Goal: Check status: Check status

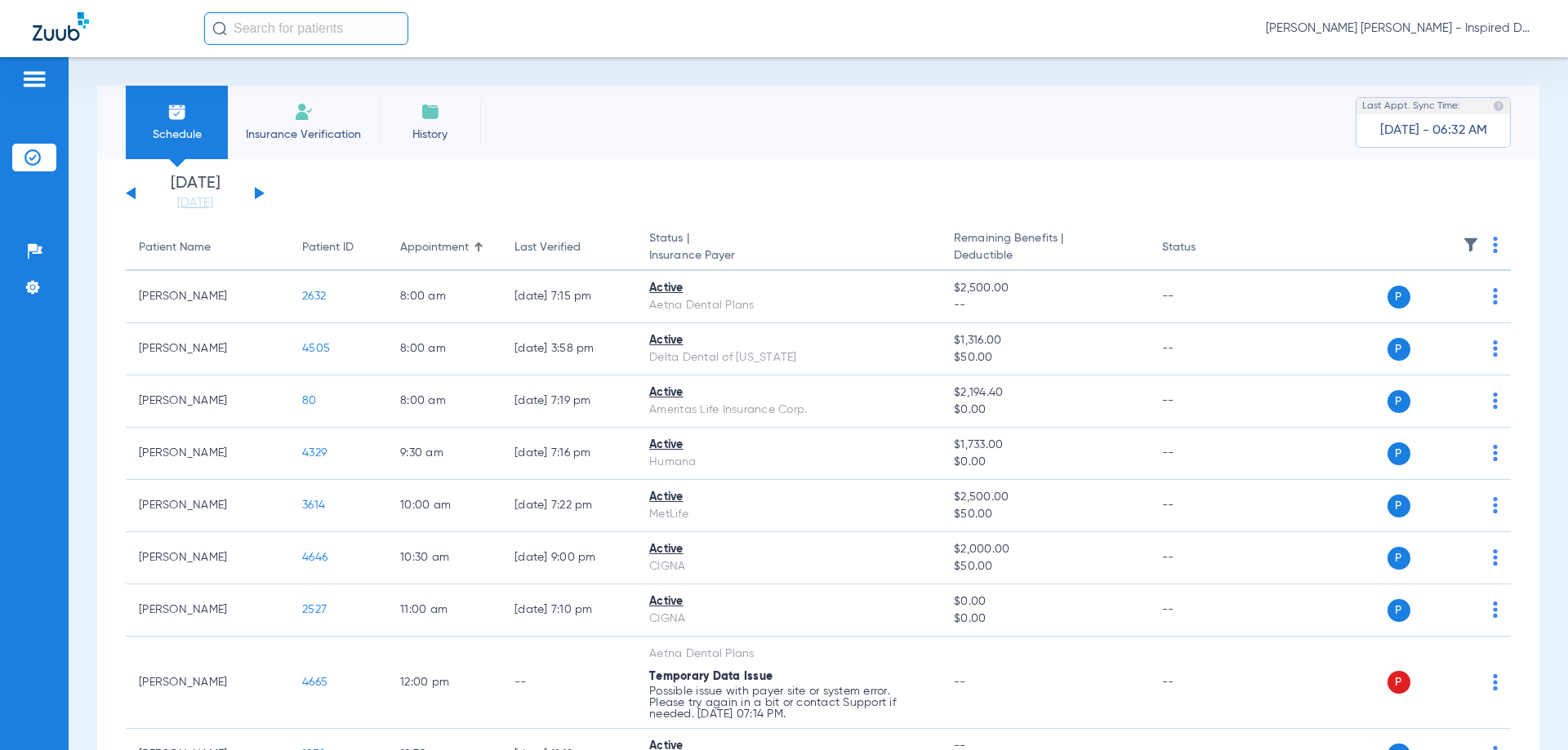
click at [190, 190] on li "[DATE] [DATE]" at bounding box center [195, 194] width 98 height 36
click at [200, 211] on link "[DATE]" at bounding box center [195, 202] width 98 height 16
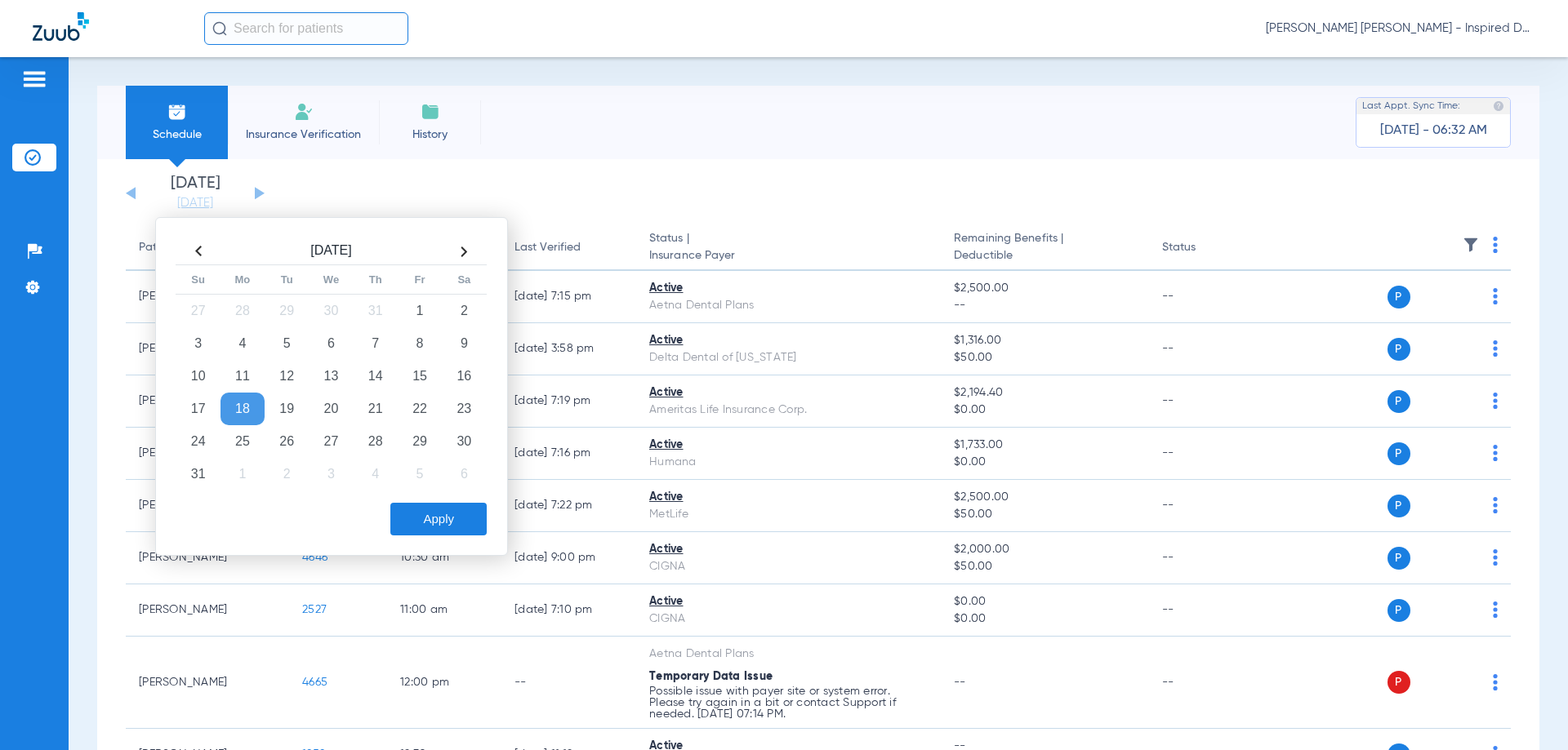
click at [614, 159] on div "[DATE] [DATE] [DATE] [DATE] [DATE] [DATE] [DATE] [DATE] [DATE] [DATE] [DATE] [D…" at bounding box center [818, 693] width 1442 height 1068
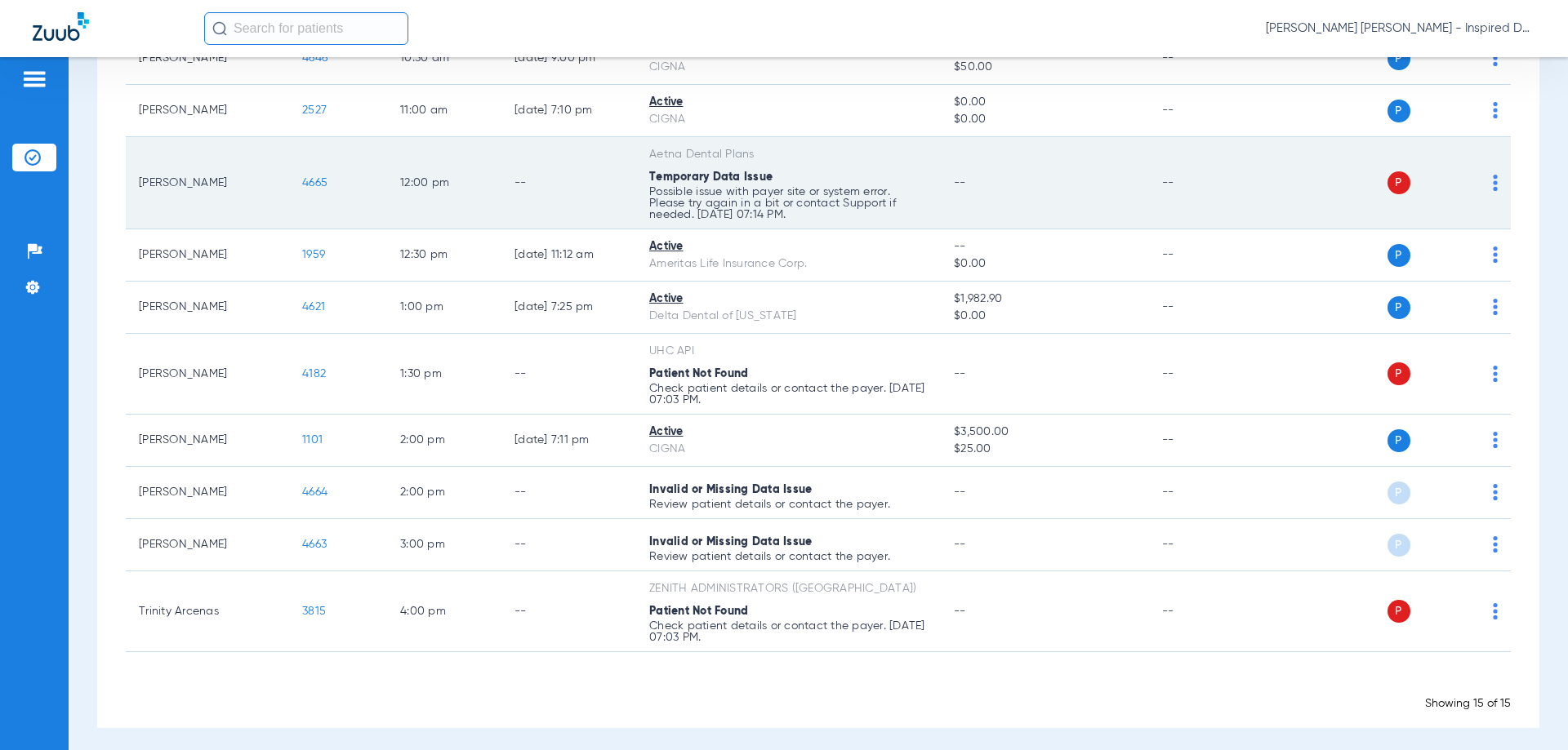
scroll to position [506, 0]
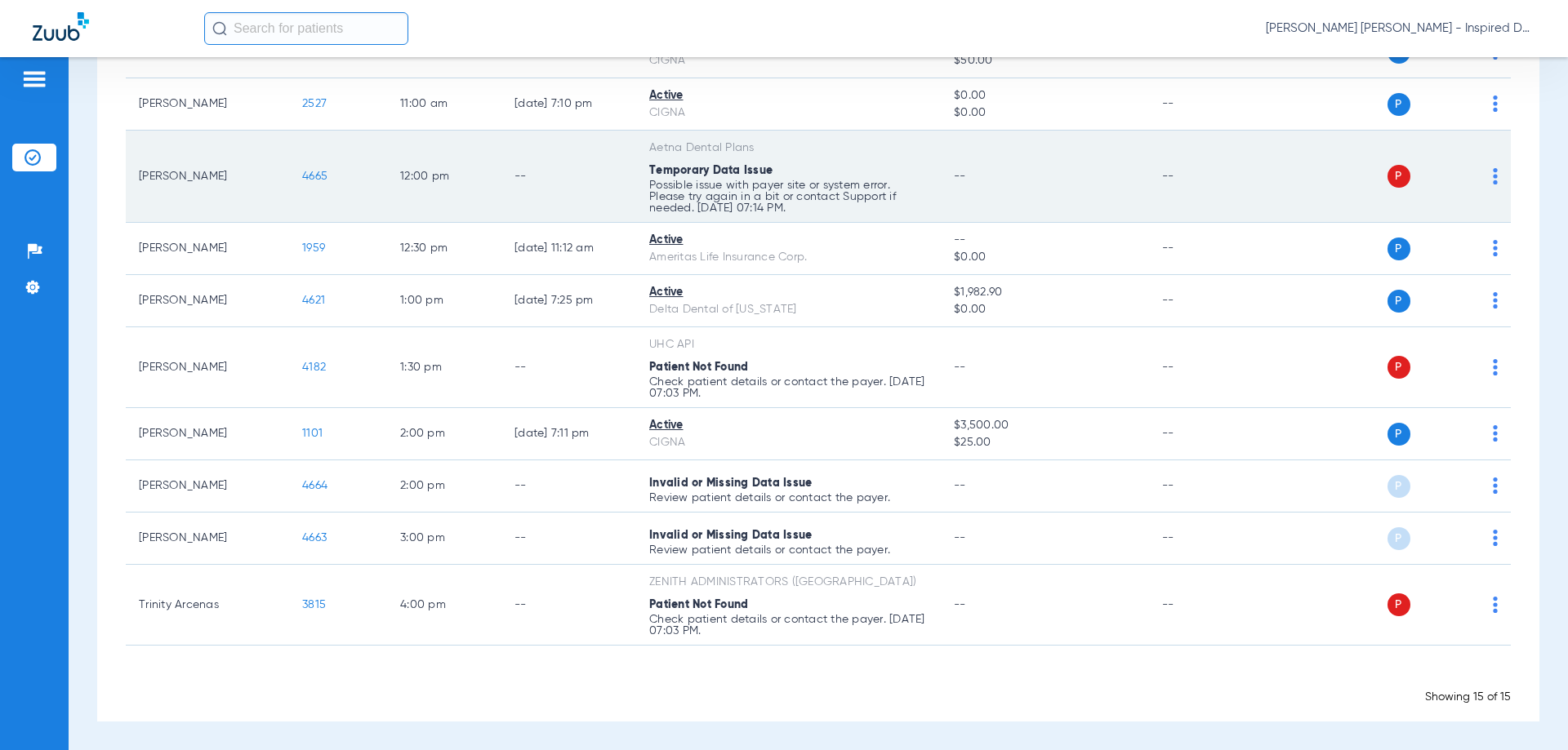
click at [179, 176] on td "[PERSON_NAME]" at bounding box center [207, 177] width 163 height 92
click at [320, 178] on span "4665" at bounding box center [314, 177] width 26 height 11
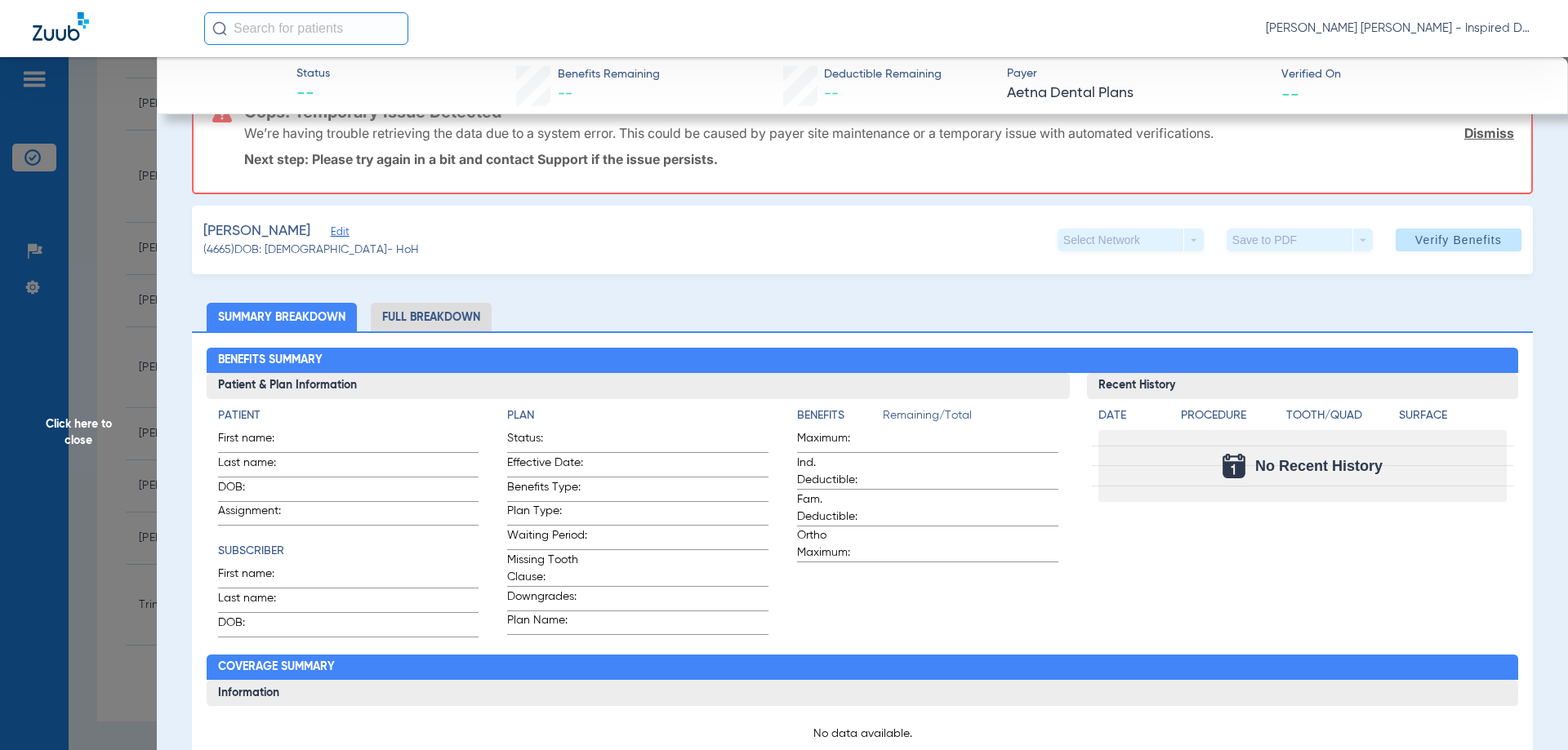
scroll to position [0, 0]
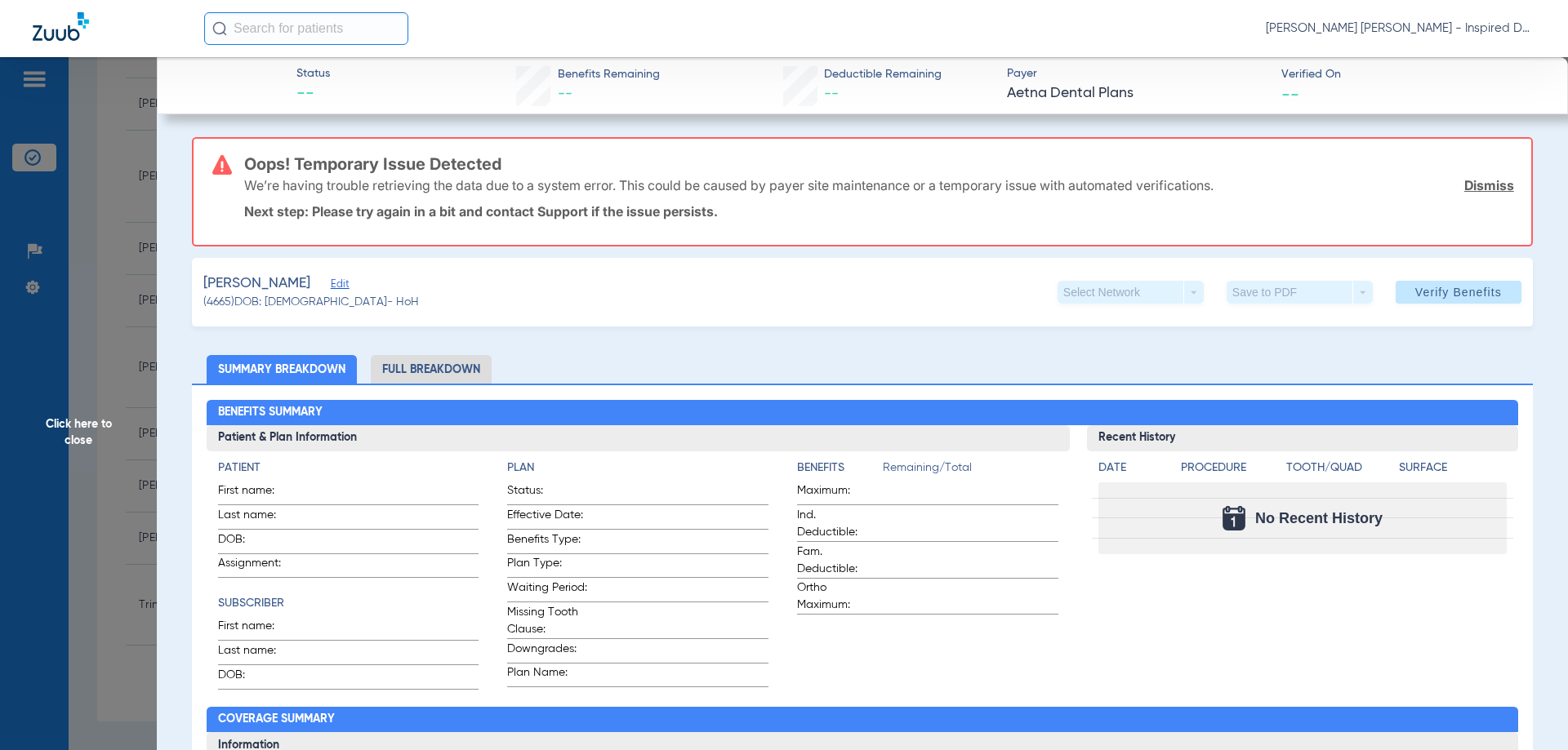
click at [123, 358] on span "Click here to close" at bounding box center [78, 432] width 157 height 750
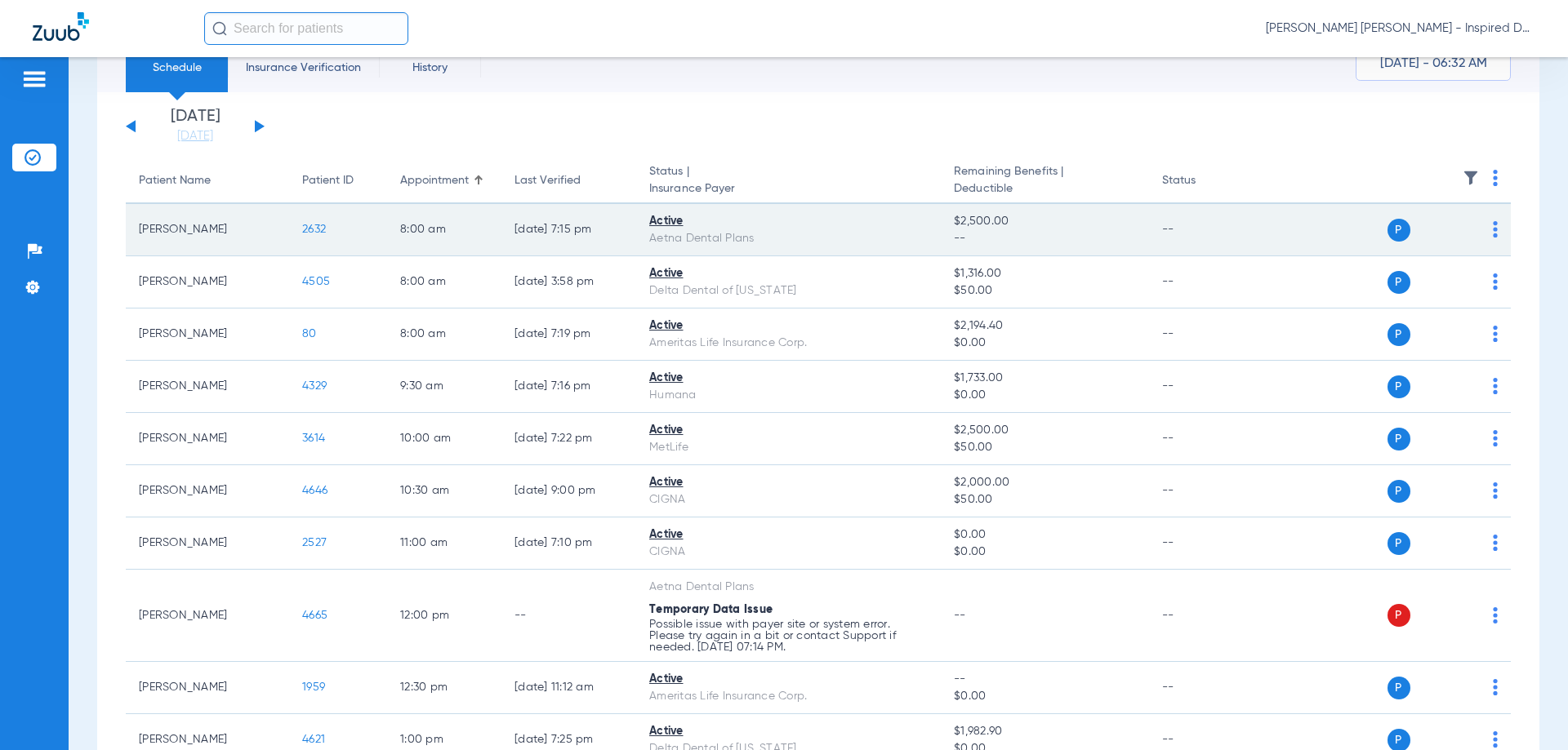
scroll to position [44, 0]
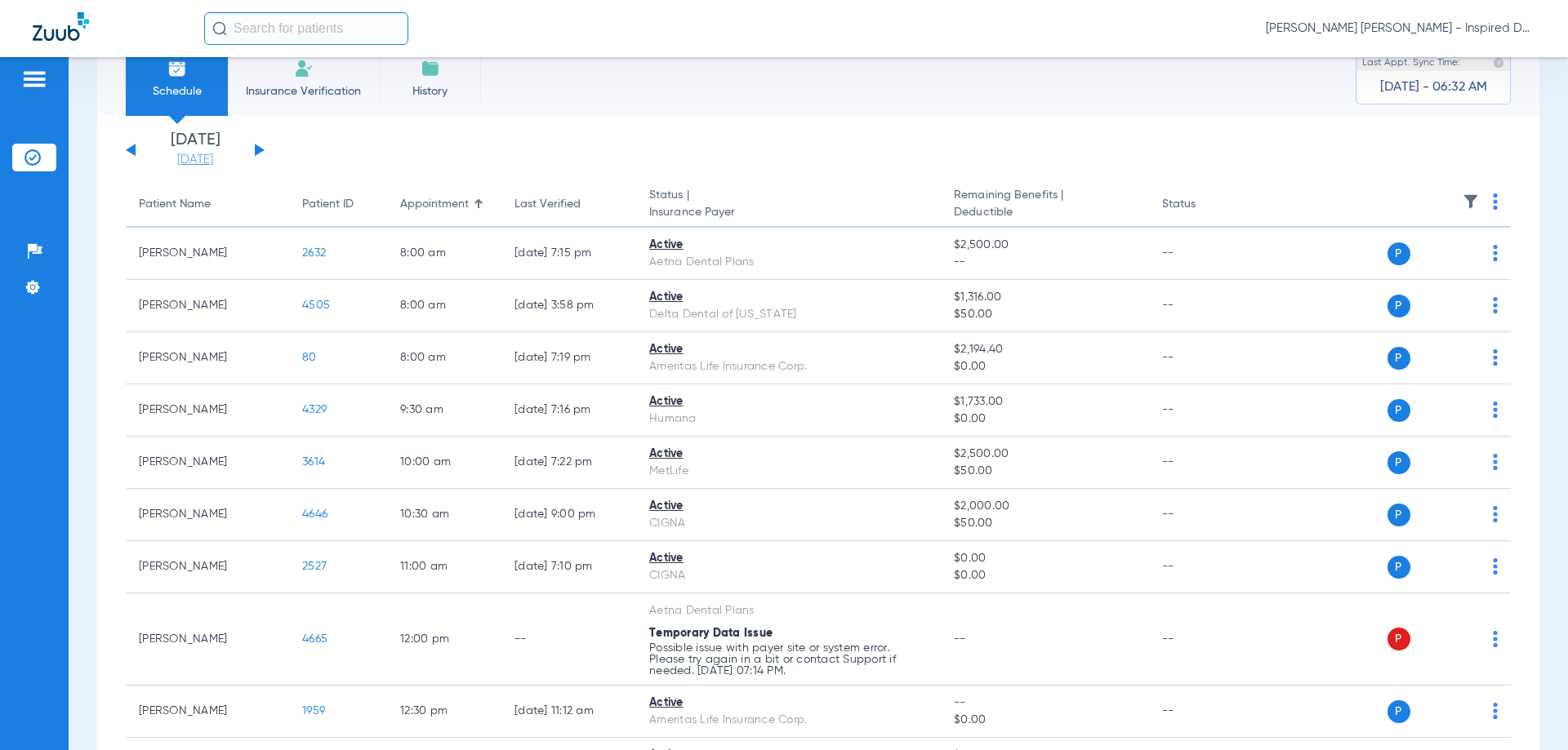
click at [200, 159] on link "[DATE]" at bounding box center [195, 159] width 98 height 16
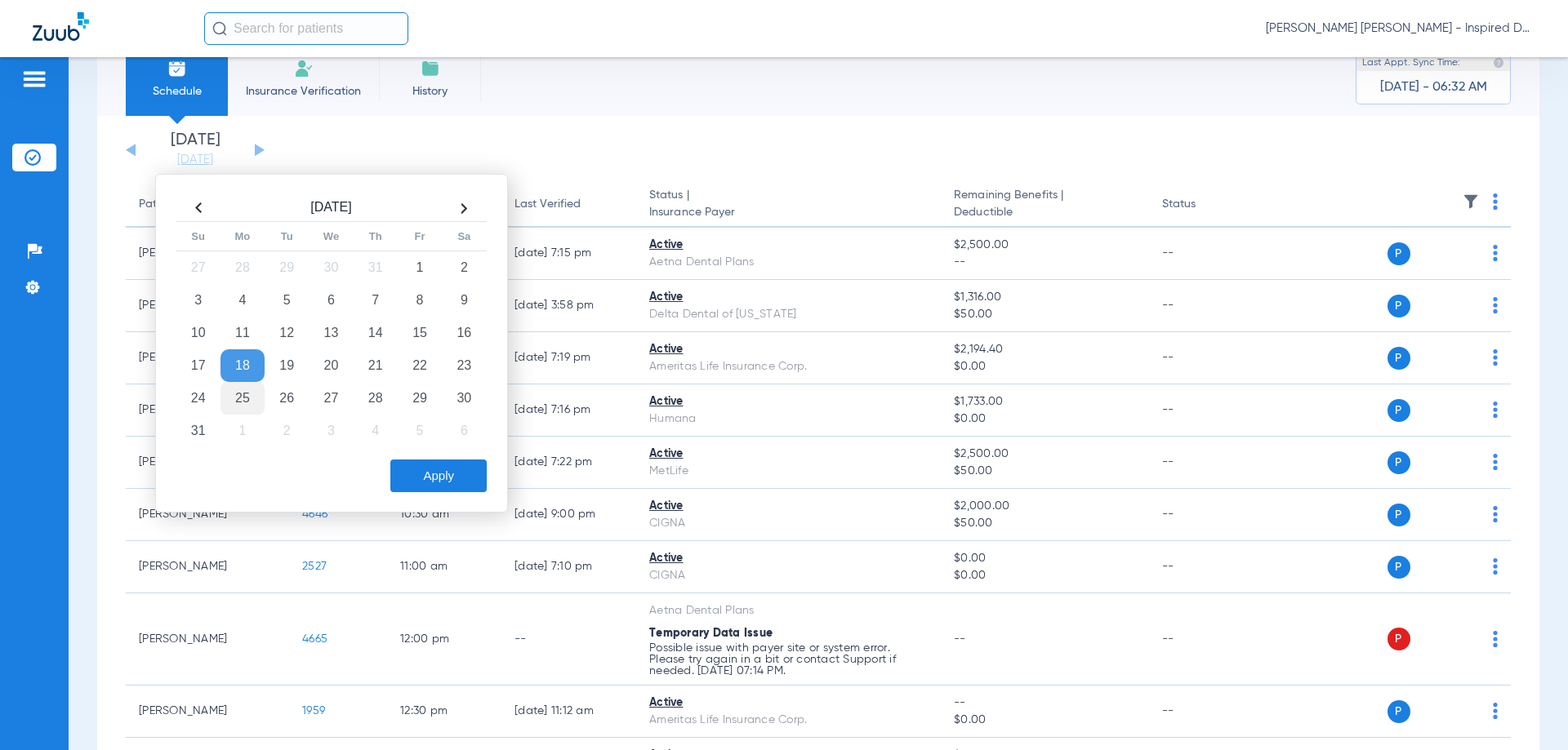
click at [247, 396] on td "25" at bounding box center [242, 398] width 44 height 32
click at [464, 208] on th at bounding box center [463, 208] width 44 height 27
click at [235, 252] on td "1" at bounding box center [242, 268] width 44 height 32
click at [445, 470] on button "Apply" at bounding box center [438, 476] width 96 height 32
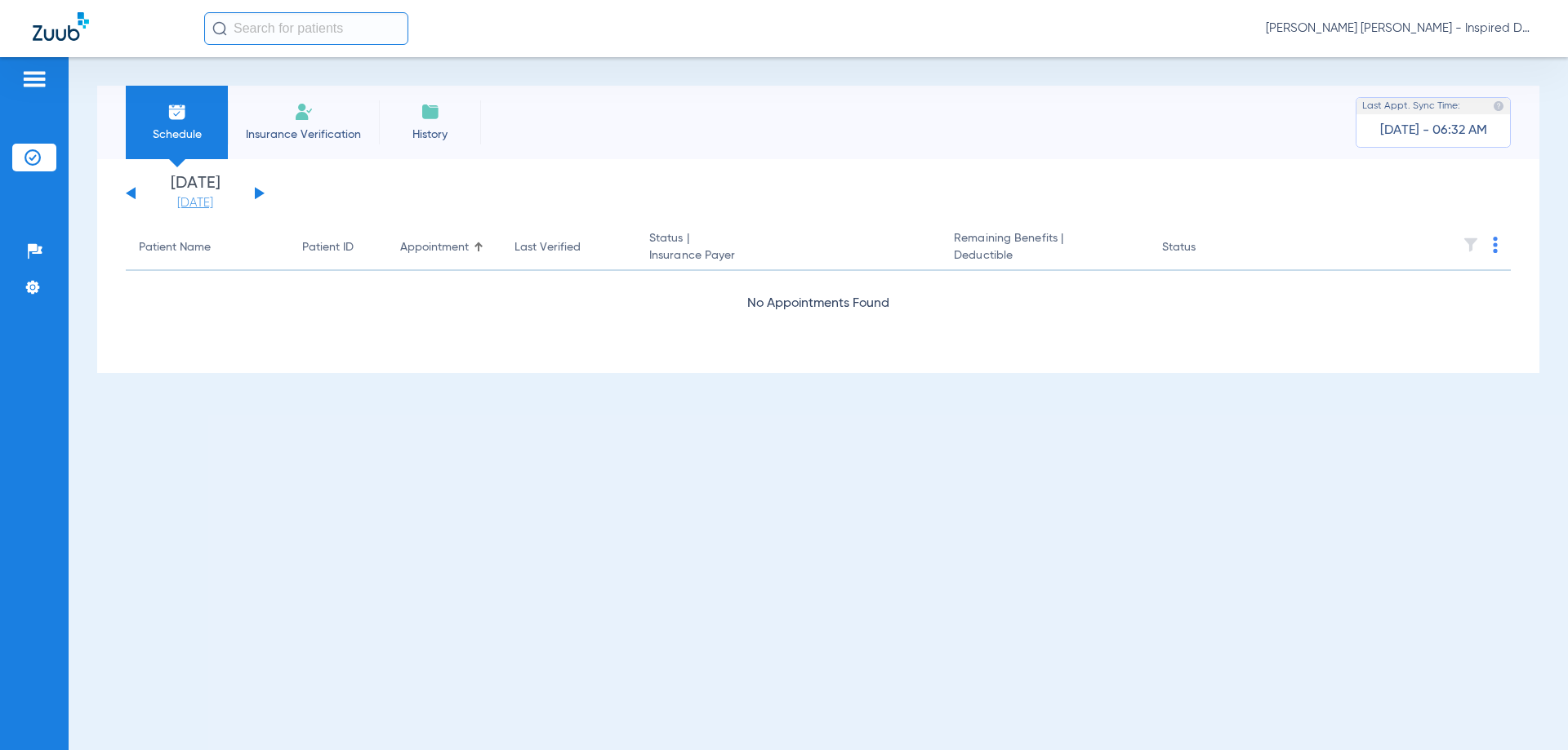
click at [170, 199] on link "[DATE]" at bounding box center [195, 202] width 98 height 16
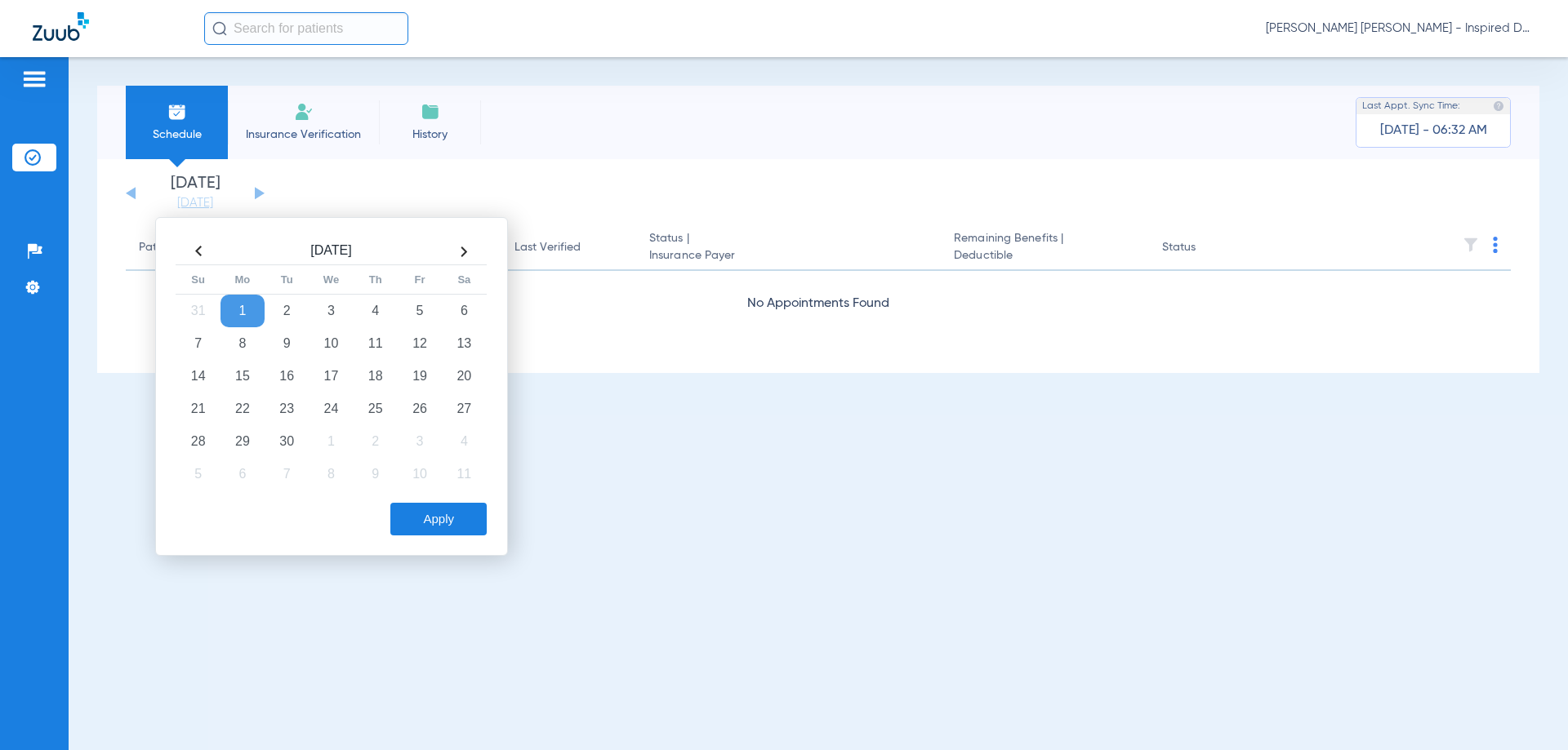
click at [428, 507] on button "Apply" at bounding box center [438, 519] width 96 height 32
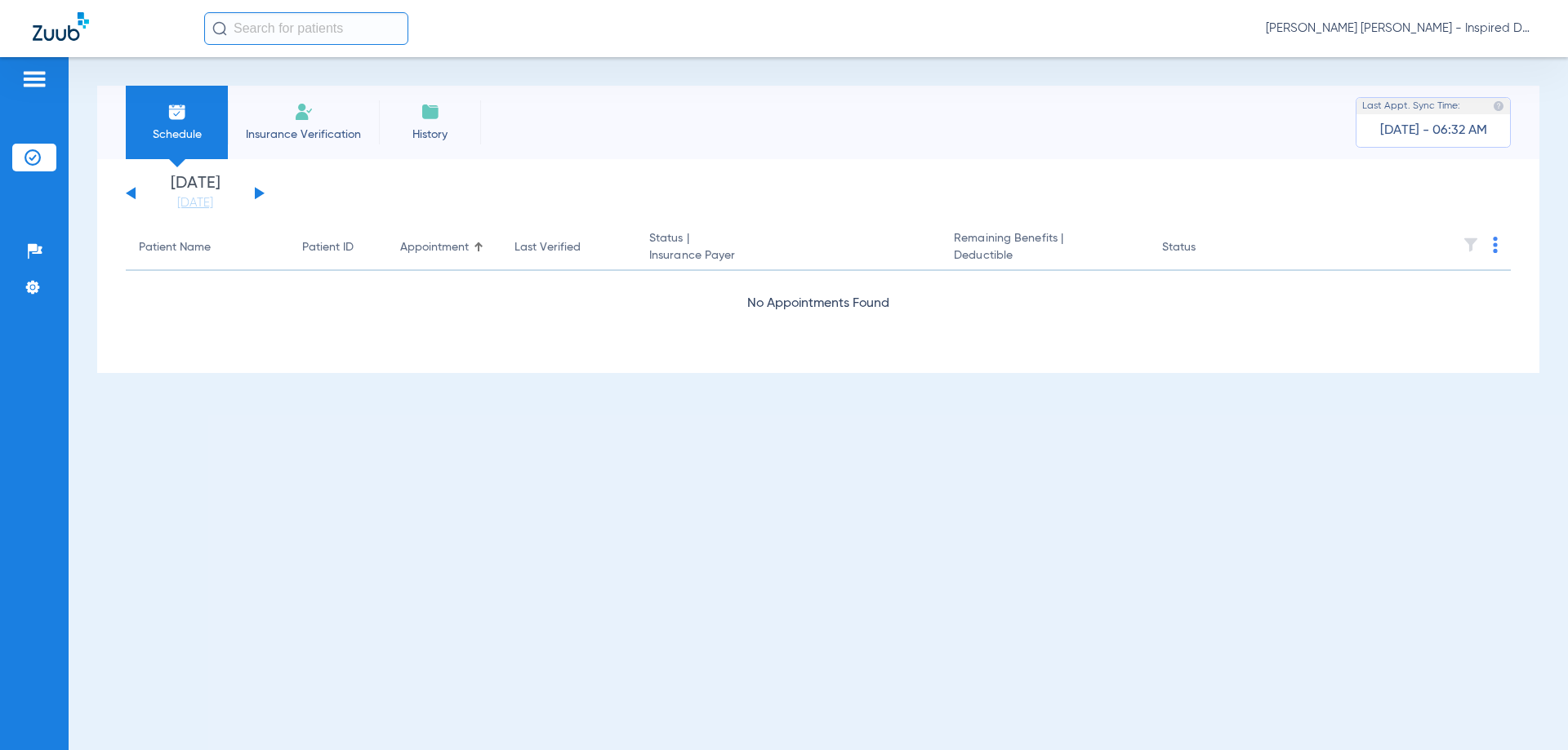
click at [457, 298] on div "No Appointments Found" at bounding box center [818, 303] width 1385 height 20
click at [135, 195] on button at bounding box center [130, 193] width 9 height 12
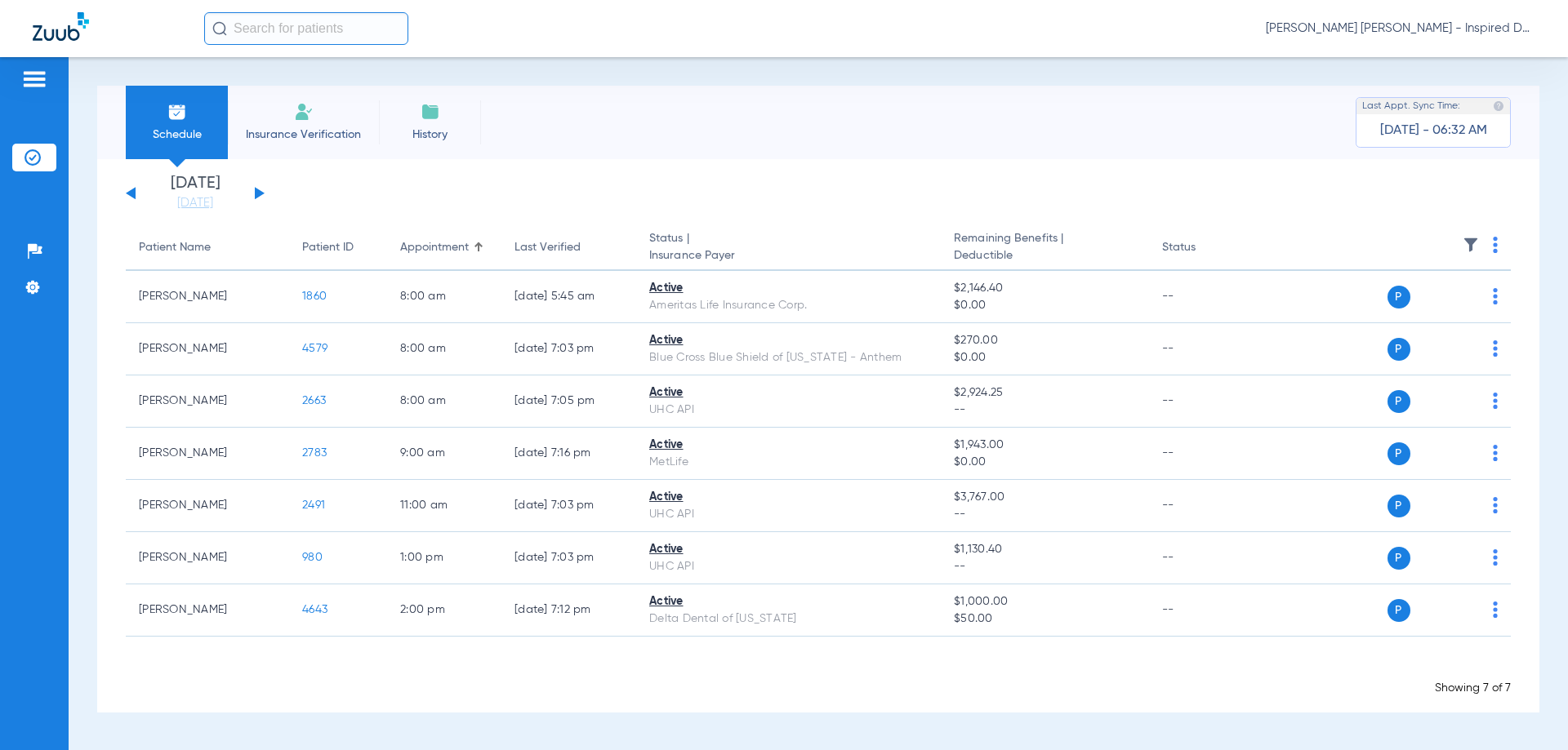
click at [135, 195] on button at bounding box center [130, 193] width 9 height 12
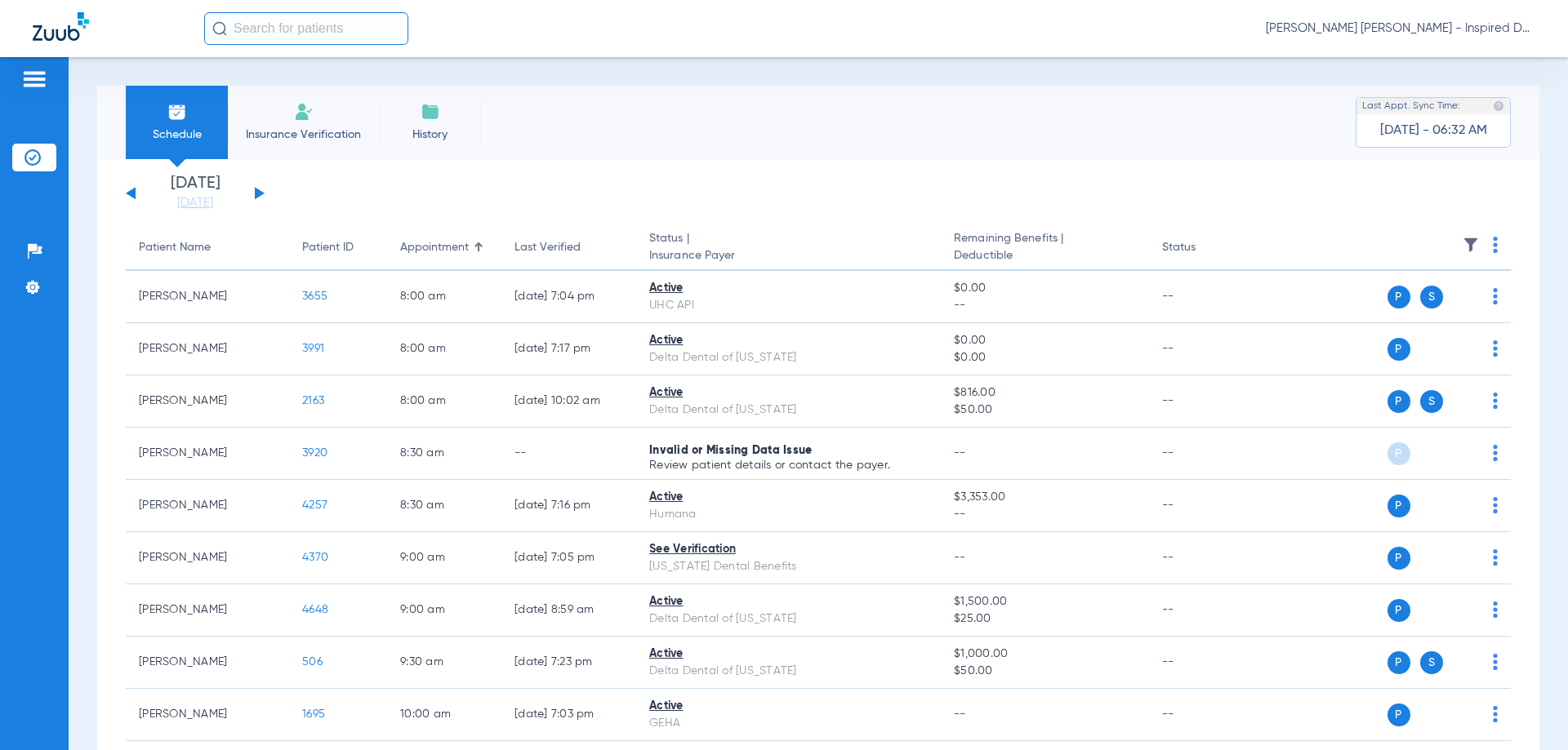
click at [133, 190] on button at bounding box center [130, 193] width 9 height 12
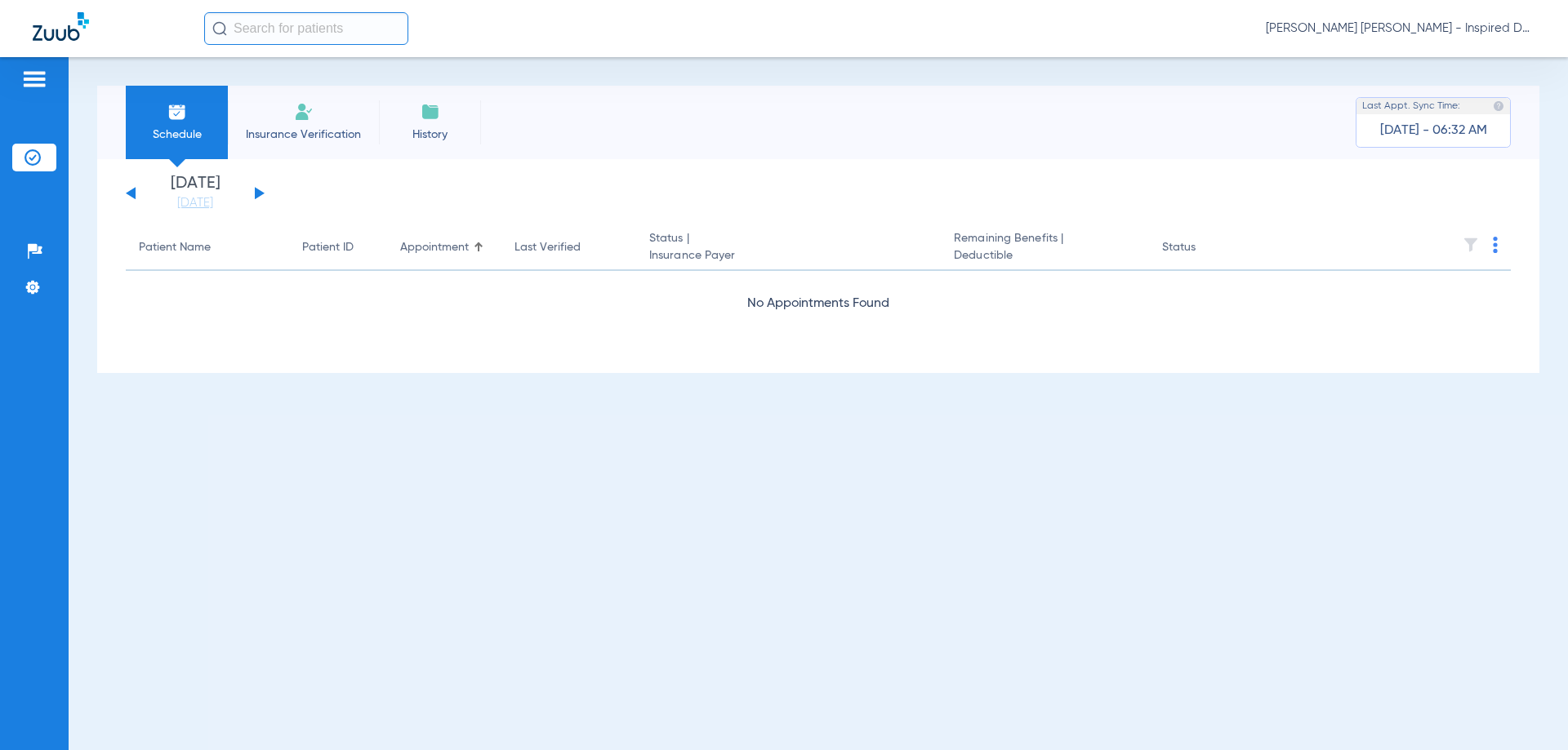
drag, startPoint x: 131, startPoint y: 193, endPoint x: 111, endPoint y: 194, distance: 20.0
click at [113, 194] on div "[DATE] [DATE] [DATE] [DATE] [DATE] [DATE] [DATE] [DATE] [DATE] [DATE] [DATE] [D…" at bounding box center [818, 266] width 1442 height 214
click at [127, 191] on div "[DATE] [DATE] [DATE] [DATE] [DATE] [DATE] [DATE] [DATE] [DATE] [DATE] [DATE] [D…" at bounding box center [195, 194] width 139 height 36
click at [134, 199] on div "[DATE] [DATE] [DATE] [DATE] [DATE] [DATE] [DATE] [DATE] [DATE] [DATE] [DATE] [D…" at bounding box center [195, 194] width 139 height 36
click at [130, 195] on button at bounding box center [130, 193] width 9 height 12
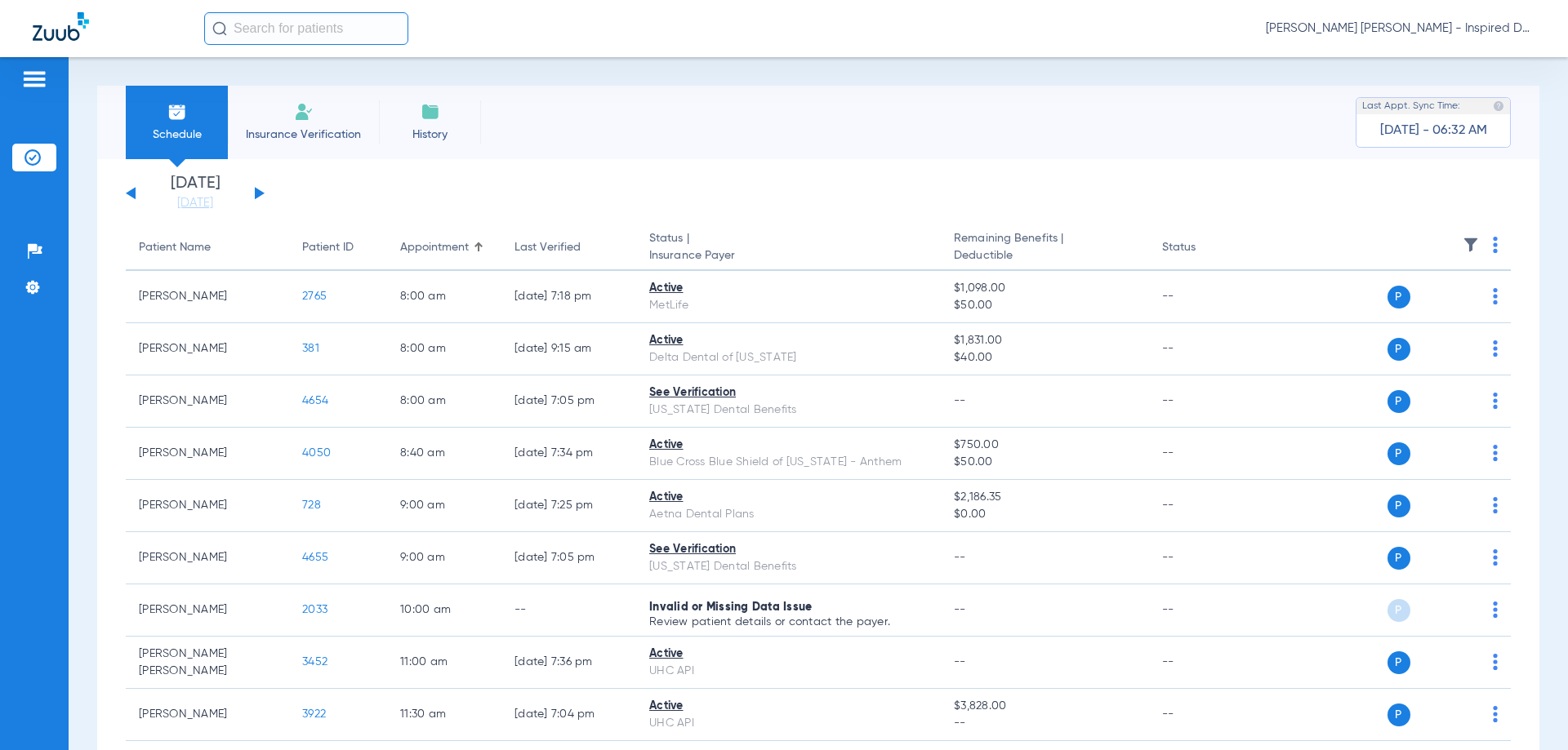
click at [137, 185] on div "[DATE] [DATE] [DATE] [DATE] [DATE] [DATE] [DATE] [DATE] [DATE] [DATE] [DATE] [D…" at bounding box center [195, 194] width 139 height 36
click at [131, 195] on button at bounding box center [130, 193] width 9 height 12
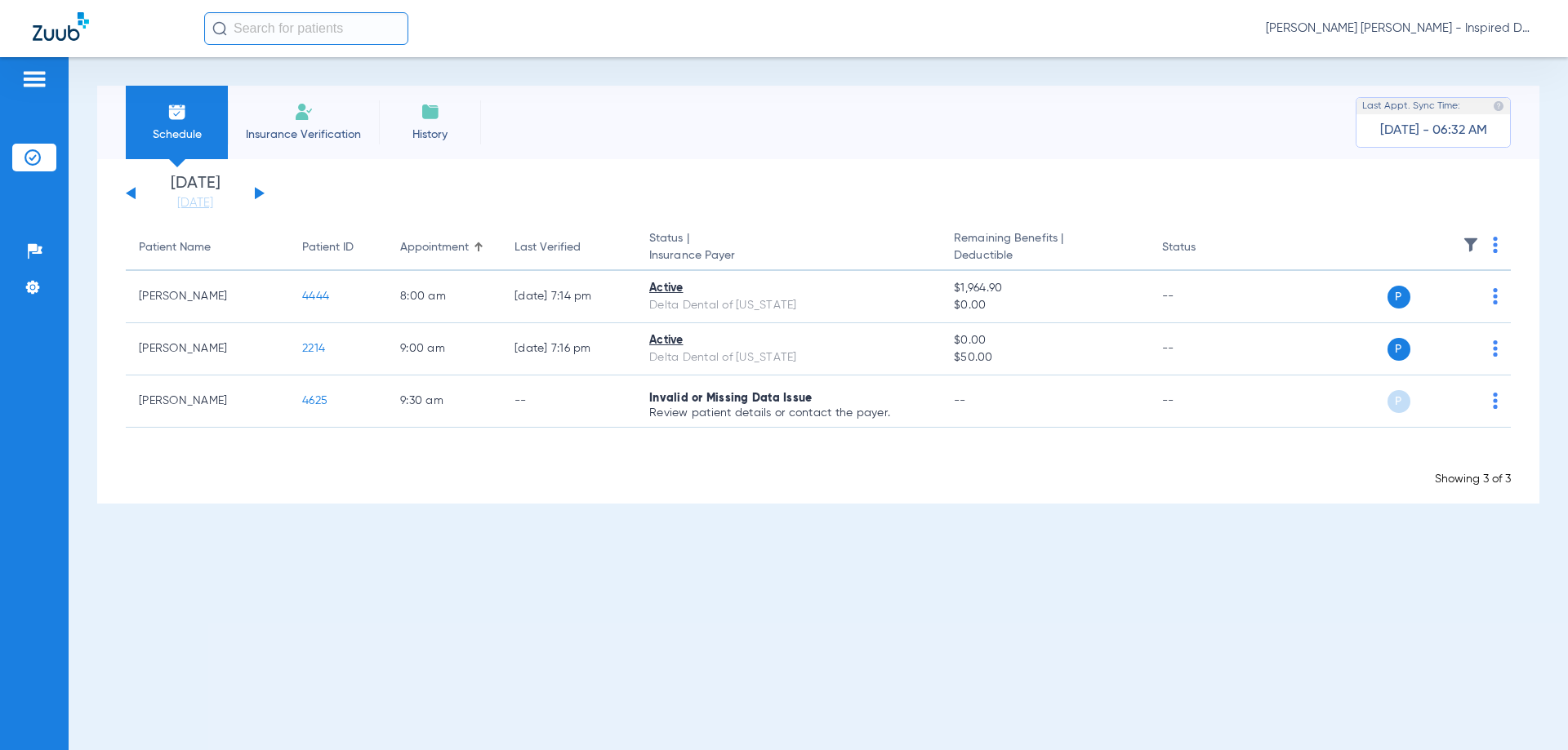
click at [131, 195] on button at bounding box center [130, 193] width 9 height 12
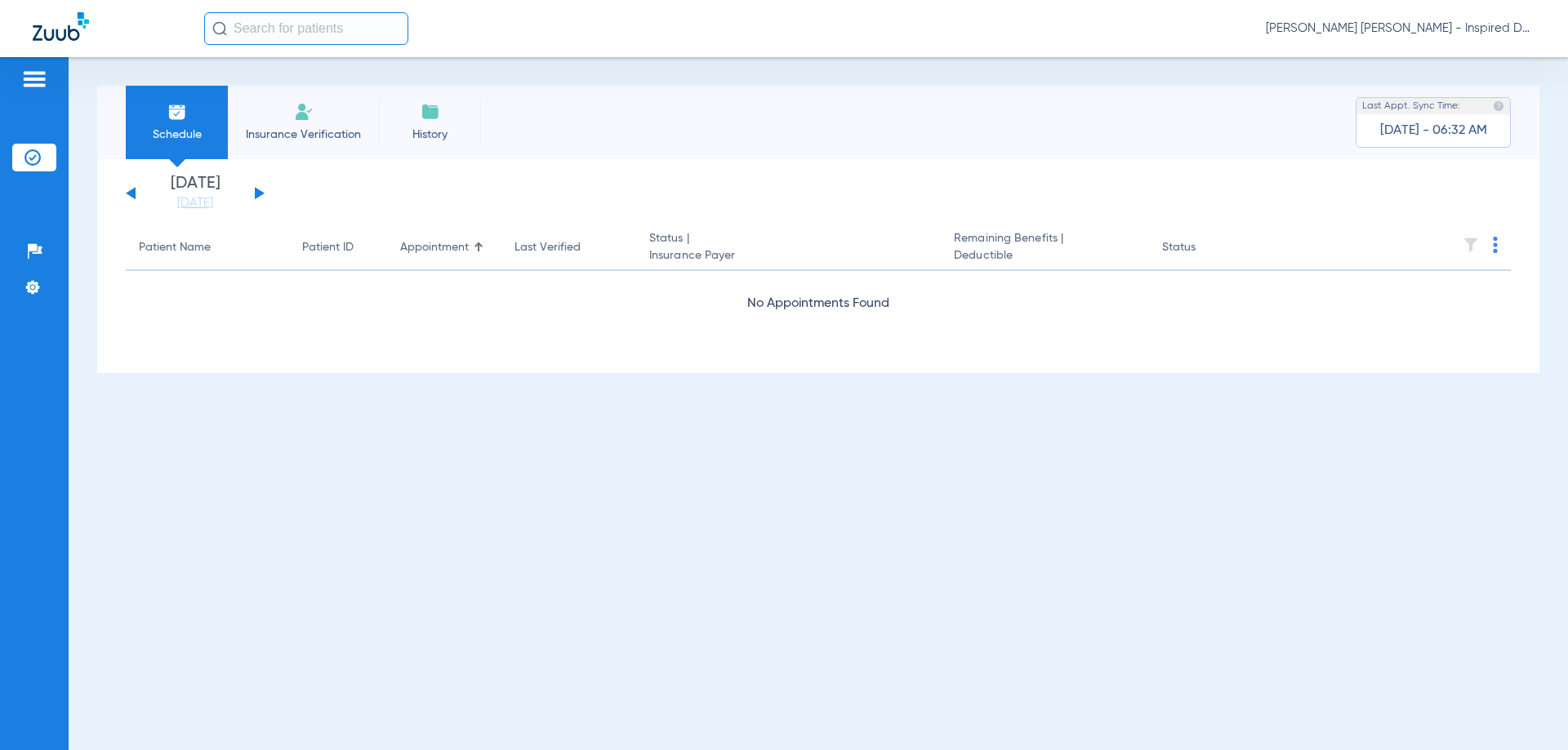
click at [131, 195] on button at bounding box center [130, 193] width 9 height 12
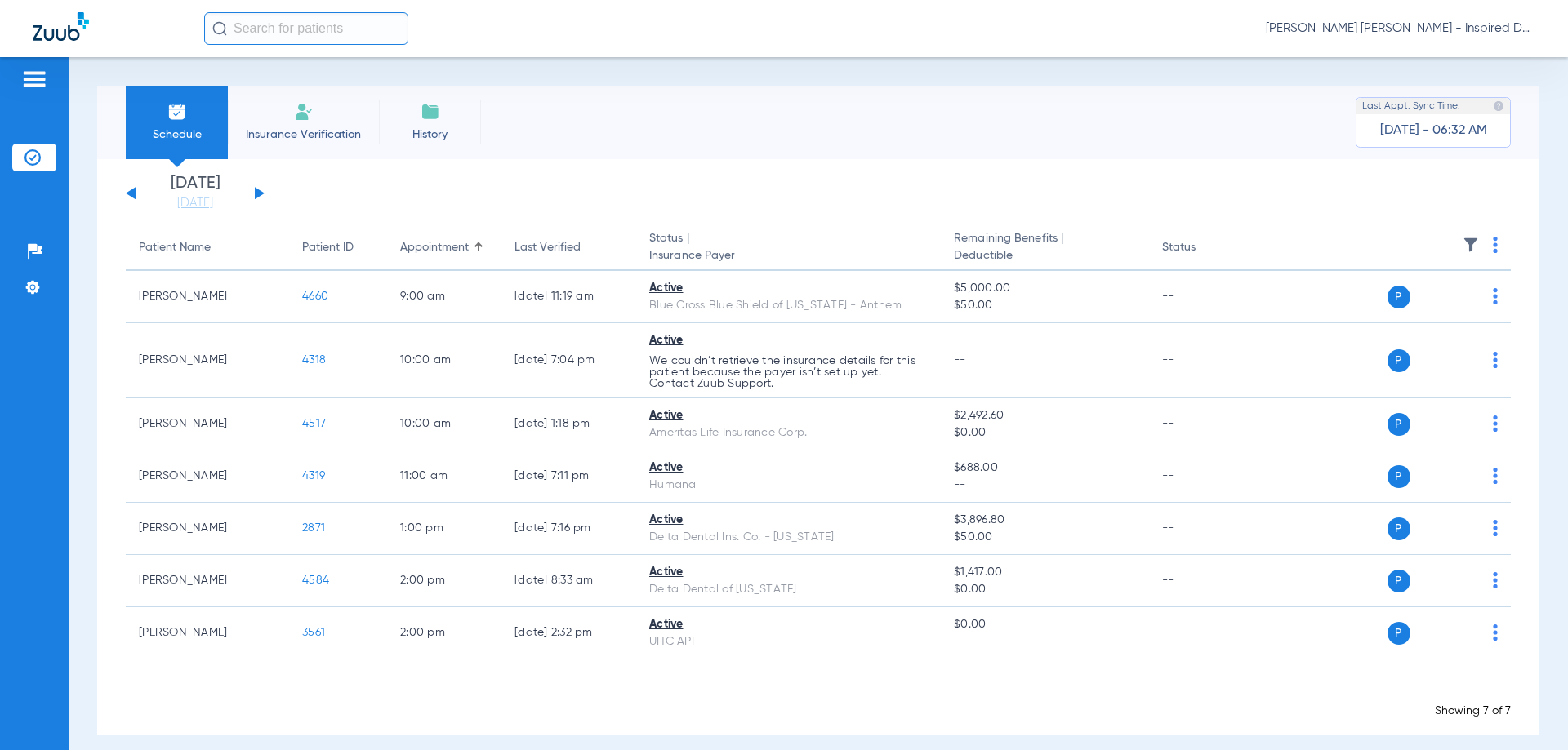
click at [255, 184] on div "[DATE] [DATE] [DATE] [DATE] [DATE] [DATE] [DATE] [DATE] [DATE] [DATE] [DATE] [D…" at bounding box center [195, 194] width 139 height 36
click at [259, 195] on button at bounding box center [259, 193] width 9 height 12
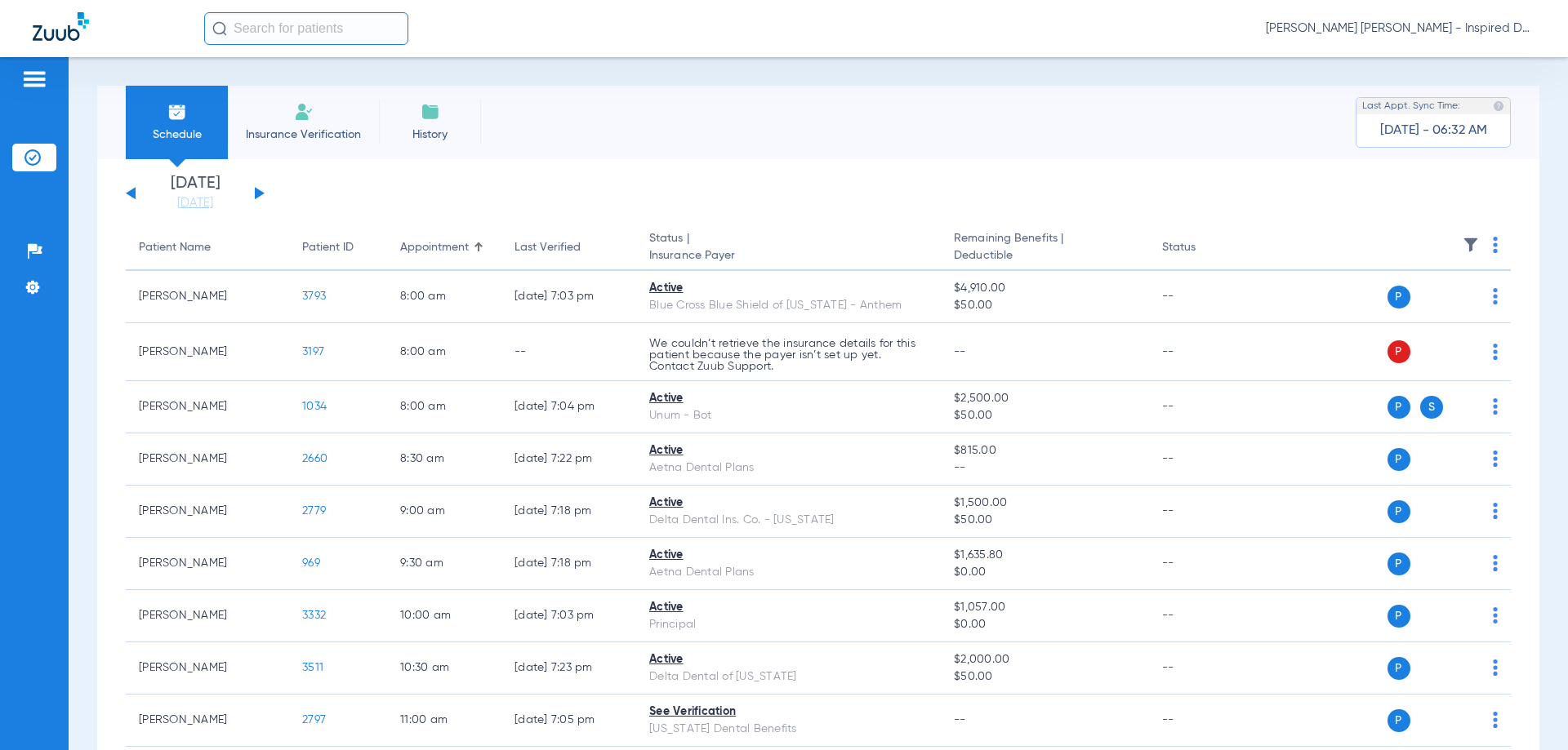
click at [135, 195] on button at bounding box center [130, 193] width 9 height 12
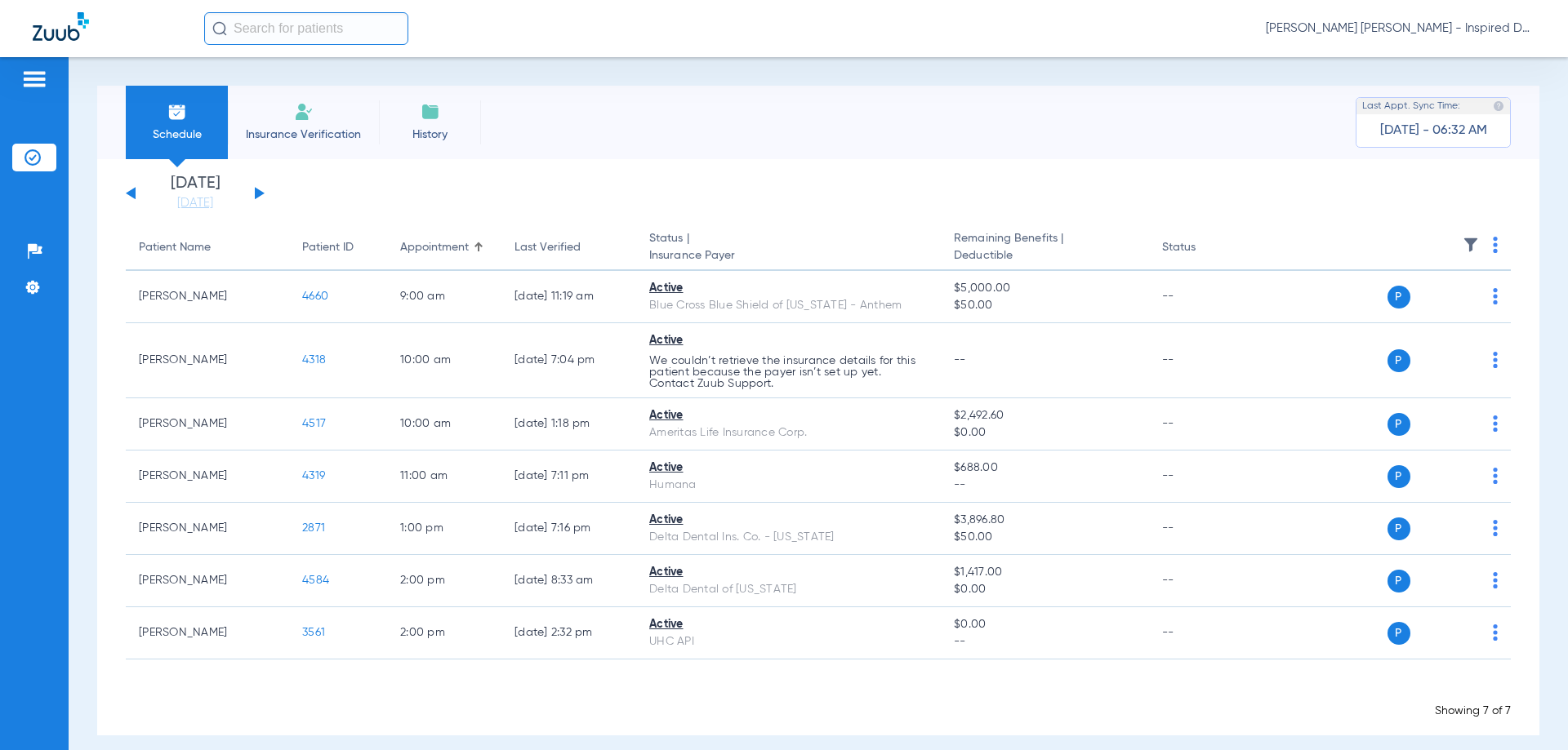
click at [135, 195] on button at bounding box center [130, 193] width 9 height 12
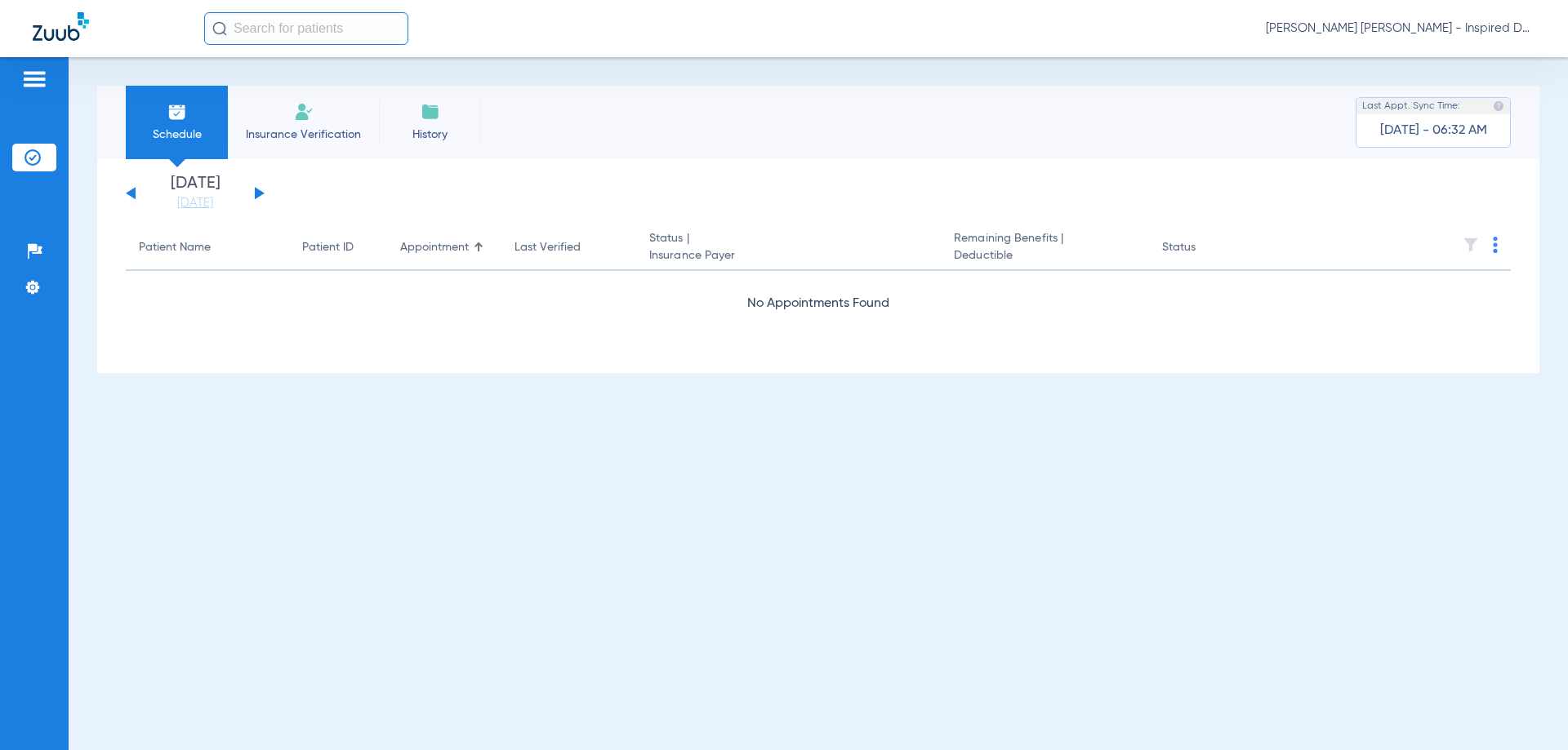
click at [135, 195] on button at bounding box center [130, 193] width 9 height 12
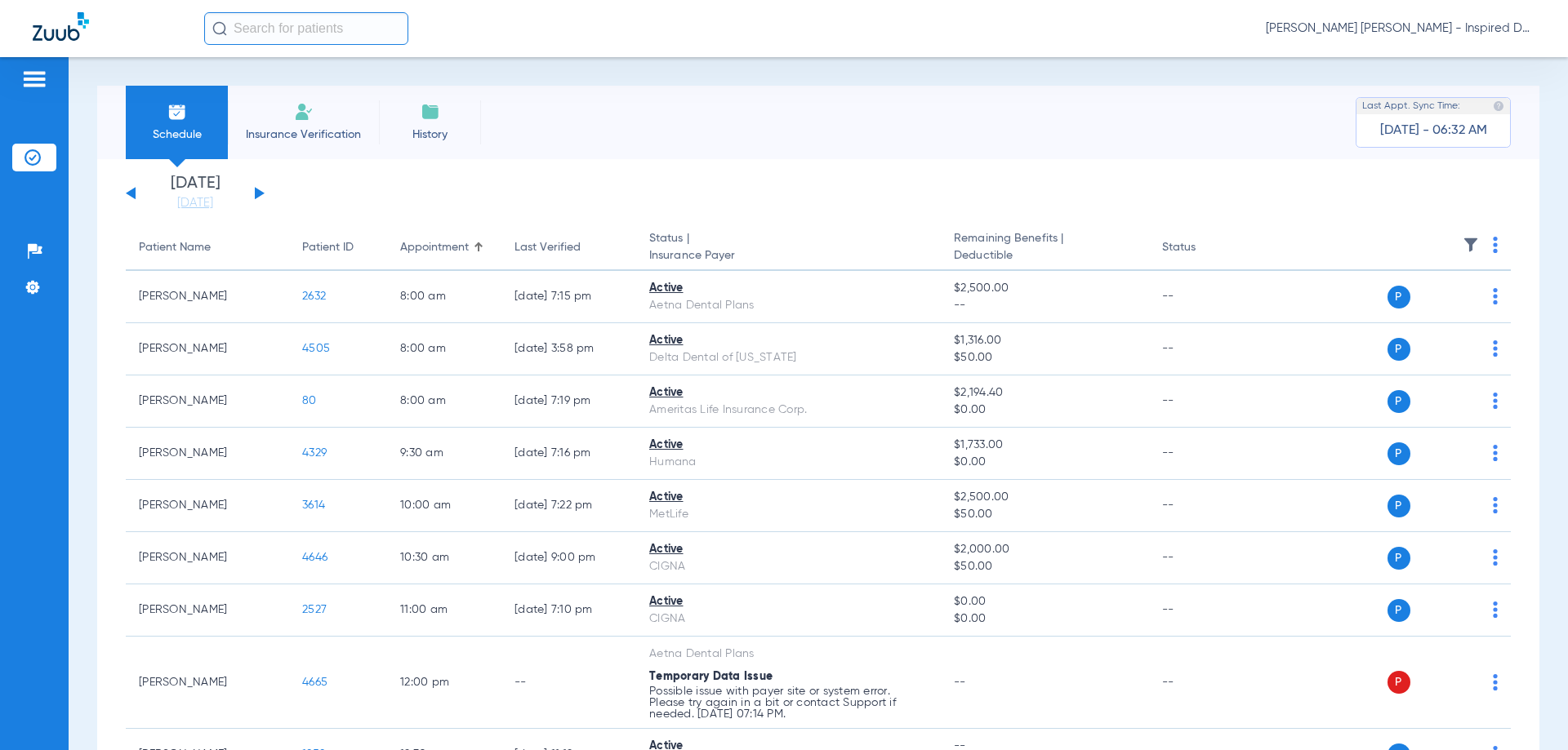
click at [348, 171] on div "[DATE] [DATE] [DATE] [DATE] [DATE] [DATE] [DATE] [DATE] [DATE] [DATE] [DATE] [D…" at bounding box center [818, 693] width 1442 height 1068
click at [216, 197] on link "[DATE]" at bounding box center [195, 202] width 98 height 16
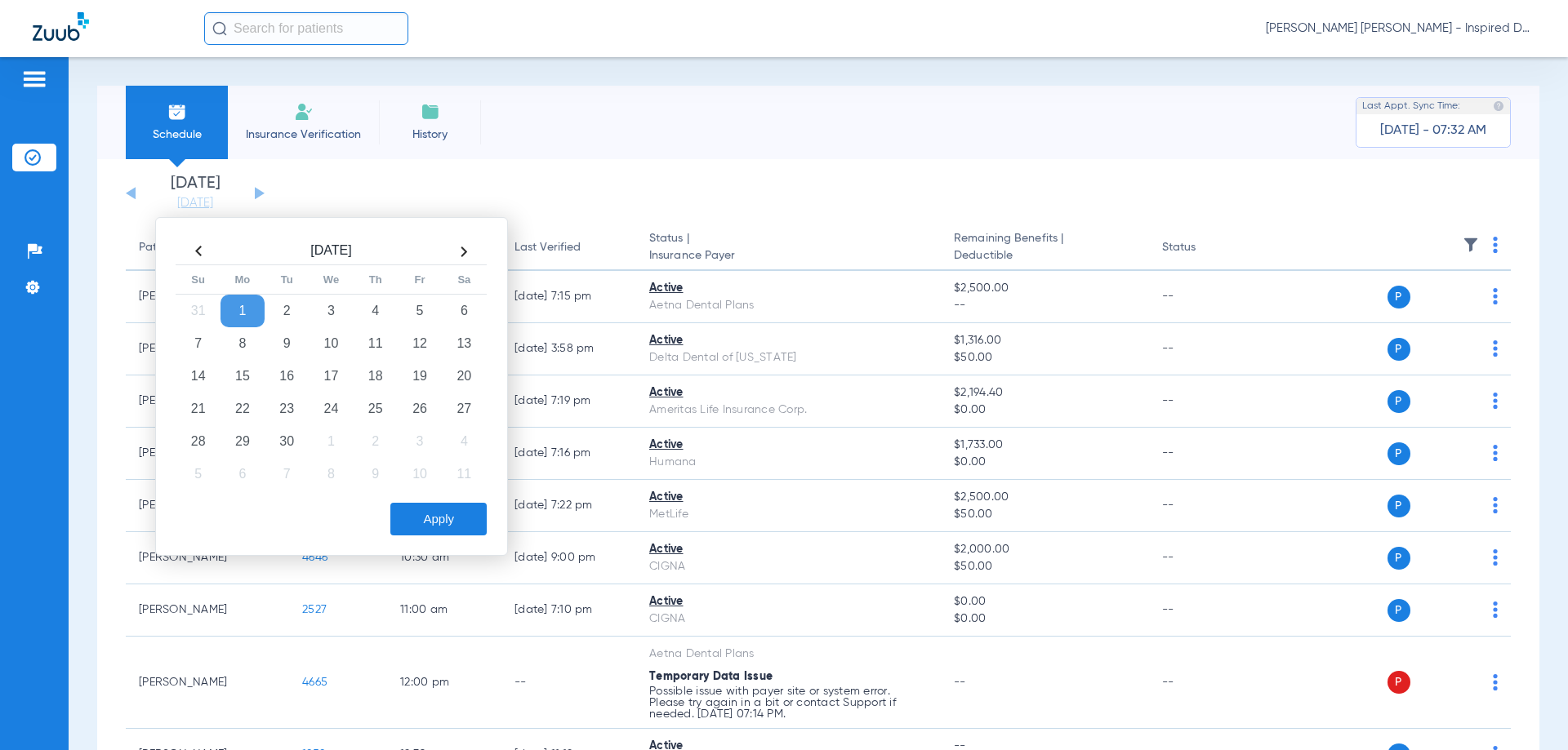
click at [253, 305] on td "1" at bounding box center [242, 310] width 44 height 32
click at [458, 518] on button "Apply" at bounding box center [438, 519] width 96 height 32
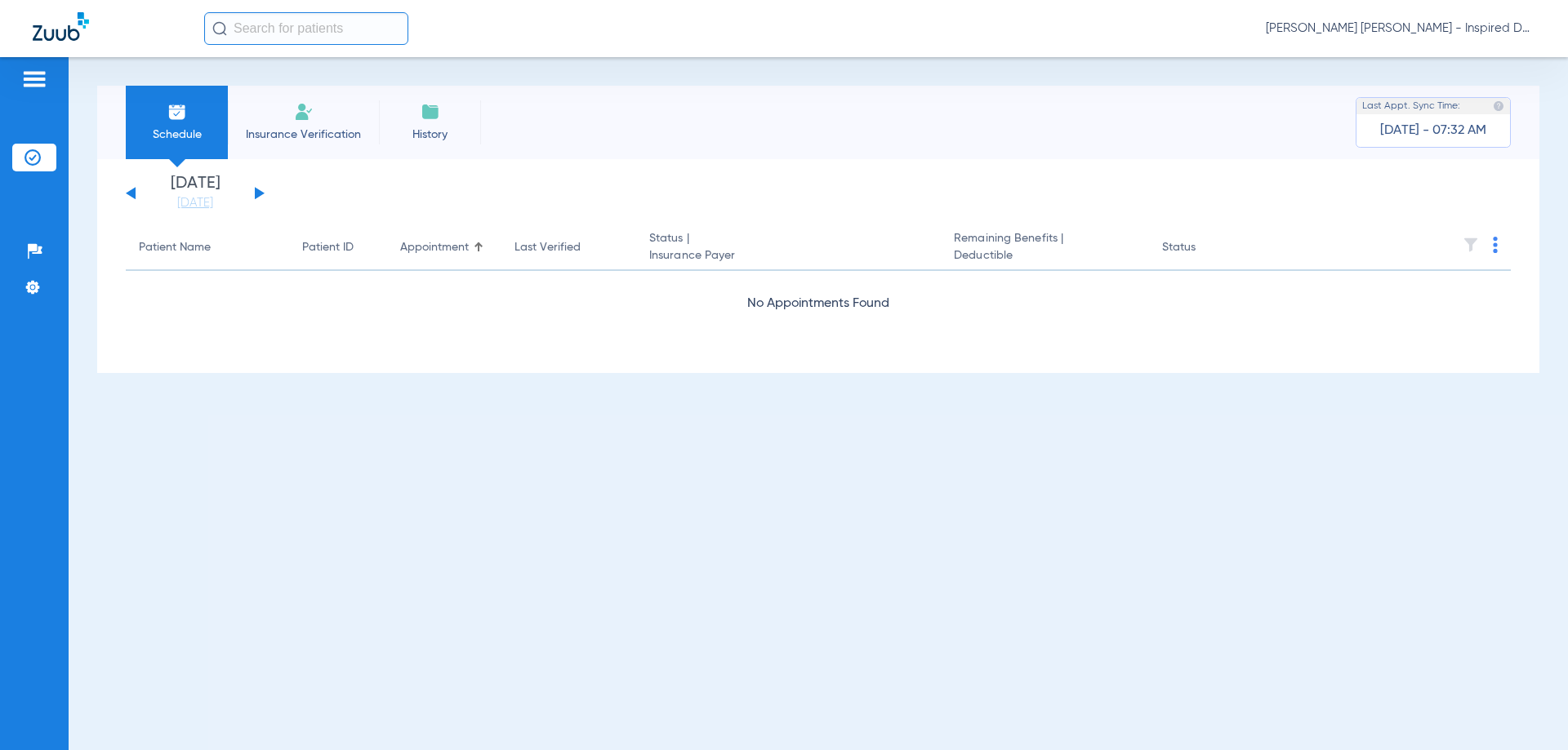
click at [40, 156] on img at bounding box center [32, 157] width 16 height 16
